Goal: Find specific page/section: Find specific page/section

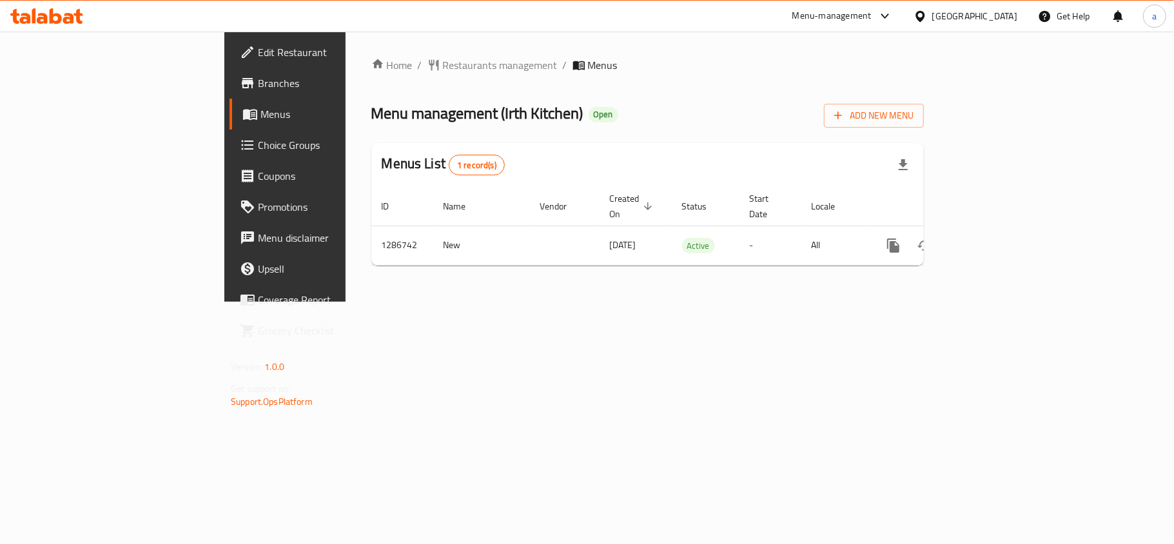
click at [927, 10] on icon at bounding box center [920, 17] width 14 height 14
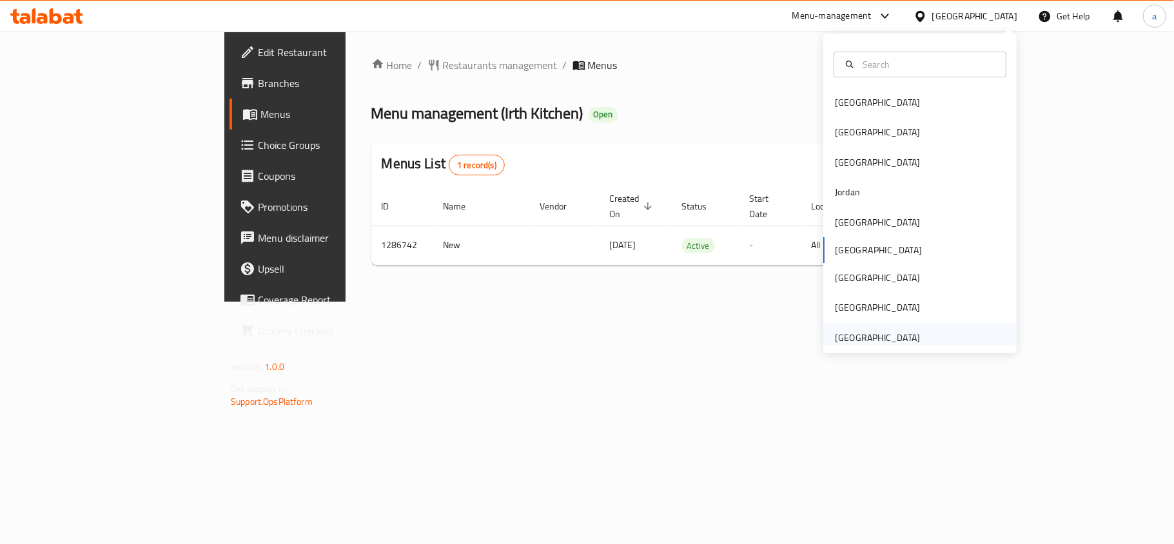
click at [850, 331] on div "[GEOGRAPHIC_DATA]" at bounding box center [877, 338] width 85 height 14
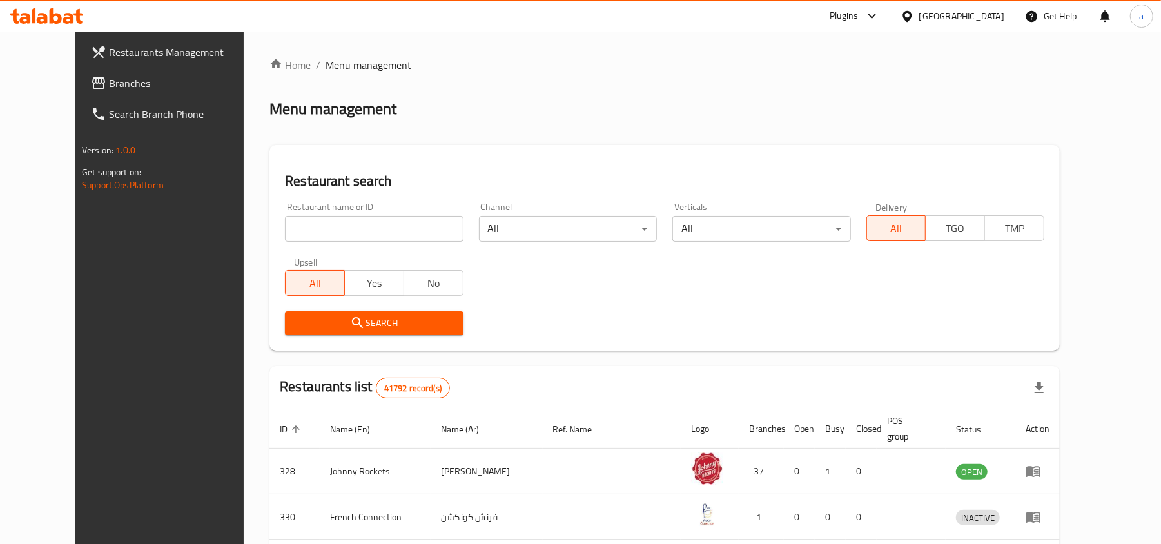
click at [112, 90] on span "Branches" at bounding box center [184, 82] width 150 height 15
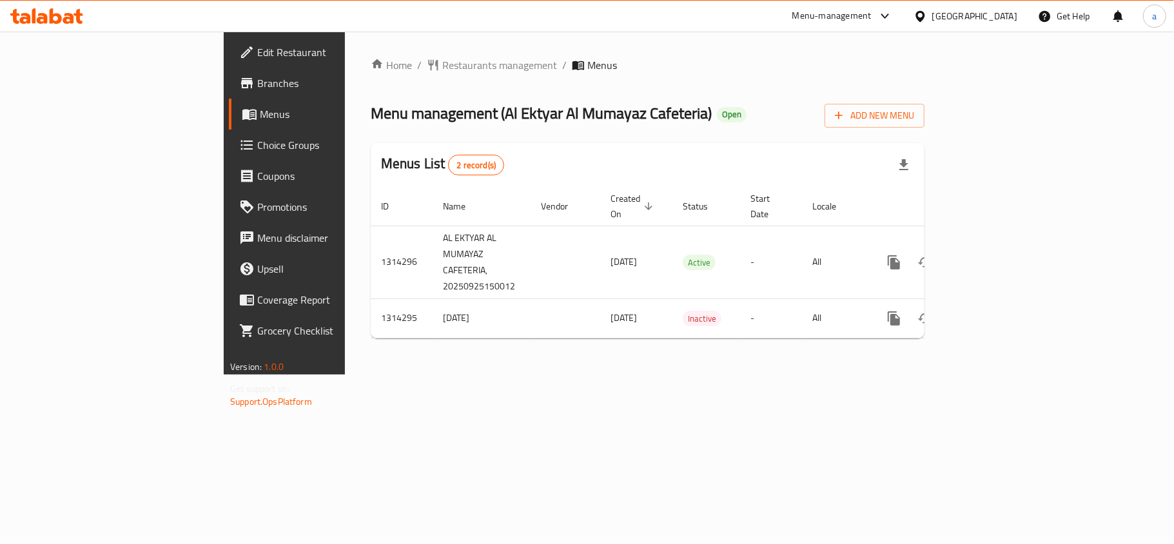
click at [854, 3] on div "Menu-management" at bounding box center [842, 16] width 121 height 31
drag, startPoint x: 853, startPoint y: 23, endPoint x: 844, endPoint y: 26, distance: 9.6
click at [853, 22] on div "Menu-management" at bounding box center [831, 15] width 79 height 15
click at [775, 81] on div "Global Quality Control Center" at bounding box center [769, 87] width 113 height 14
